Goal: Task Accomplishment & Management: Use online tool/utility

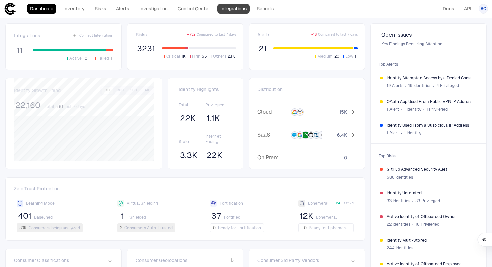
click at [227, 11] on link "Integrations" at bounding box center [233, 8] width 32 height 9
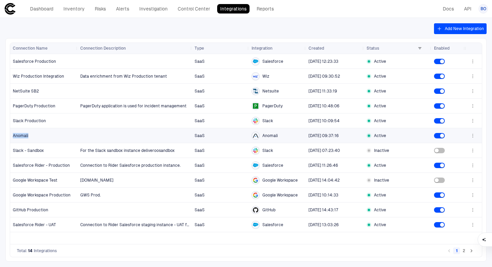
click at [471, 134] on icon "button" at bounding box center [472, 135] width 5 height 5
drag, startPoint x: 58, startPoint y: 124, endPoint x: 46, endPoint y: 137, distance: 17.4
click at [57, 124] on div at bounding box center [246, 133] width 492 height 267
click at [44, 140] on div "Anomali" at bounding box center [44, 135] width 62 height 14
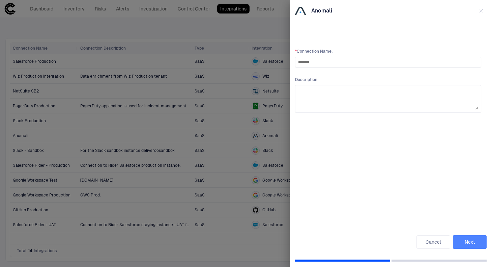
click at [474, 237] on button "Next" at bounding box center [470, 241] width 34 height 13
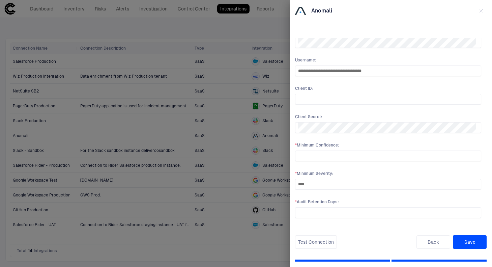
scroll to position [24, 0]
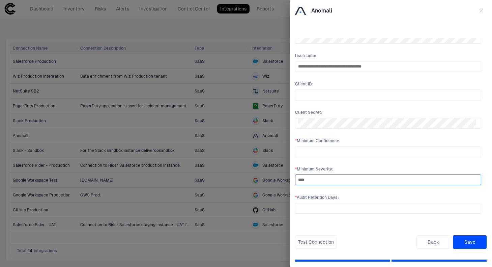
click at [333, 182] on input "****" at bounding box center [388, 180] width 180 height 10
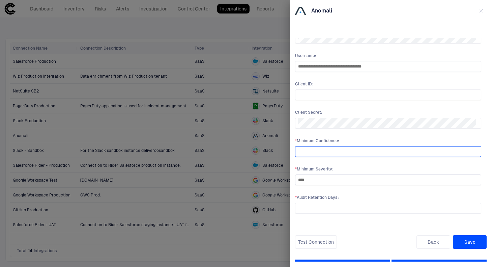
drag, startPoint x: 298, startPoint y: 150, endPoint x: 320, endPoint y: 184, distance: 40.5
click at [320, 184] on div "**********" at bounding box center [388, 119] width 186 height 189
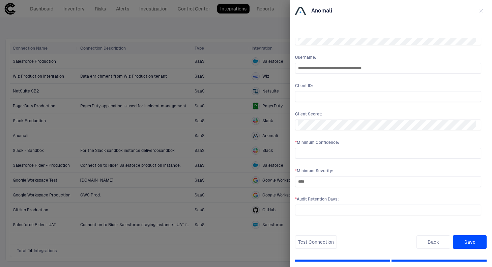
click at [480, 11] on icon "button" at bounding box center [480, 10] width 5 height 5
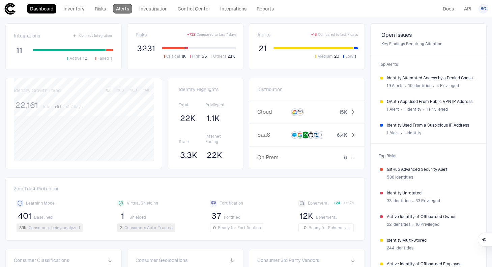
click at [125, 11] on link "Alerts" at bounding box center [122, 8] width 19 height 9
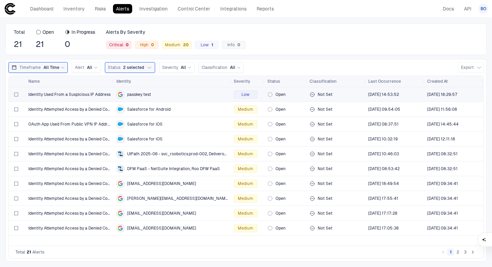
click at [80, 99] on div "Identity Used From a Suspicious IP Address" at bounding box center [69, 94] width 83 height 14
